Goal: Navigation & Orientation: Understand site structure

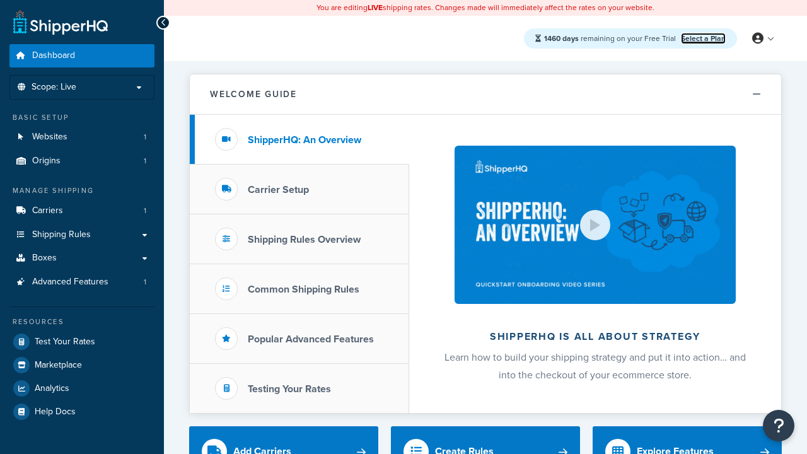
click at [703, 38] on link "Select a Plan" at bounding box center [702, 38] width 45 height 11
